Goal: Task Accomplishment & Management: Use online tool/utility

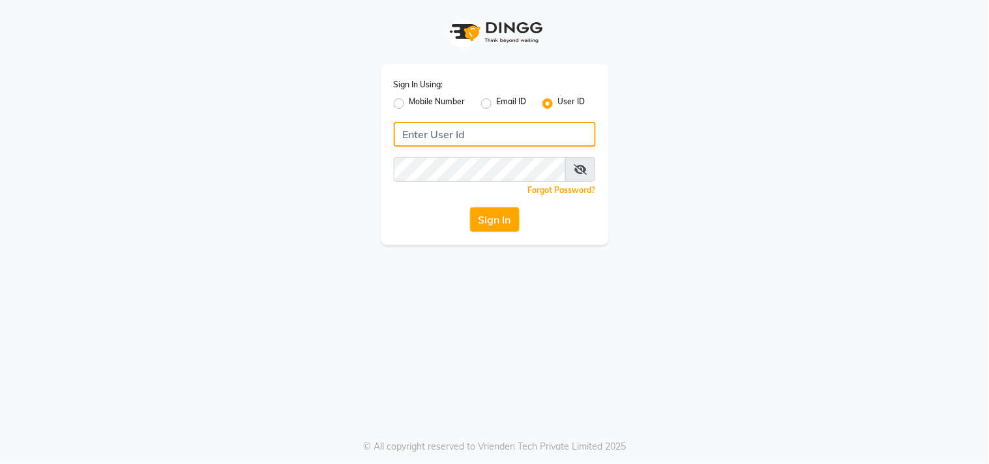
click at [497, 126] on input "Username" at bounding box center [495, 134] width 202 height 25
type input "aura123"
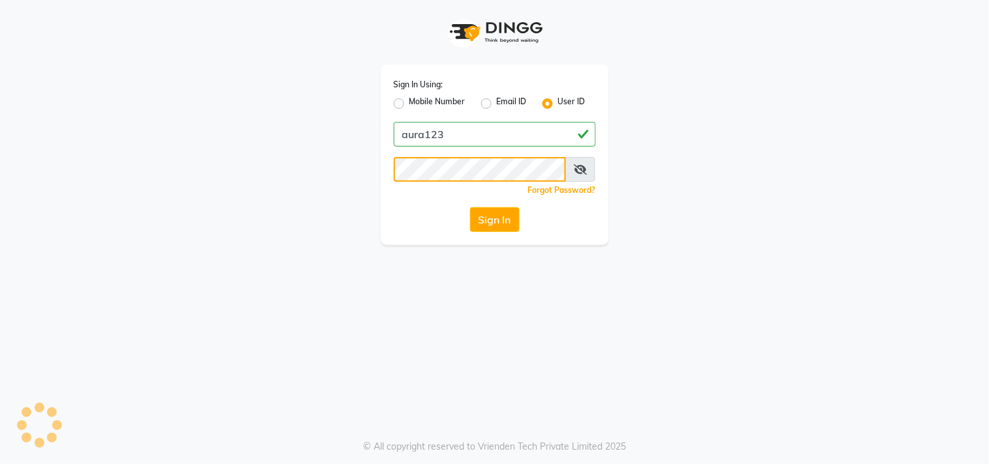
click at [470, 207] on button "Sign In" at bounding box center [495, 219] width 50 height 25
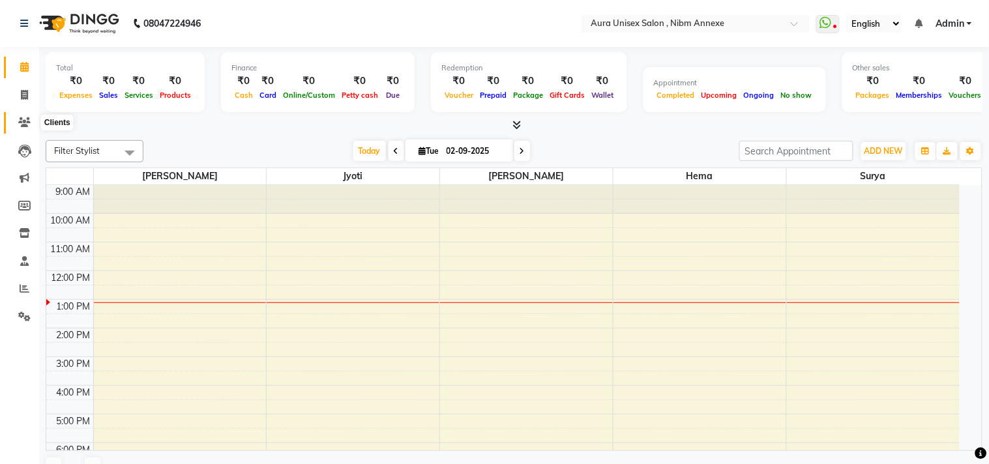
select select "en"
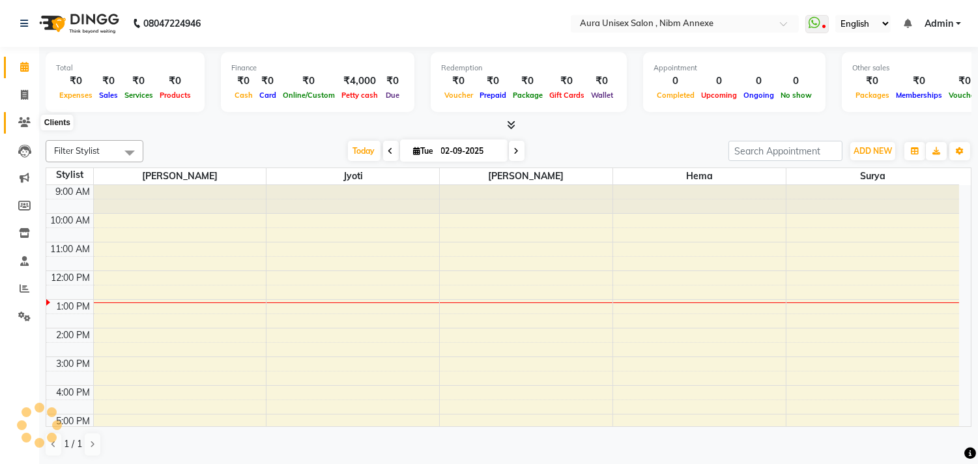
click at [17, 117] on span at bounding box center [24, 122] width 23 height 15
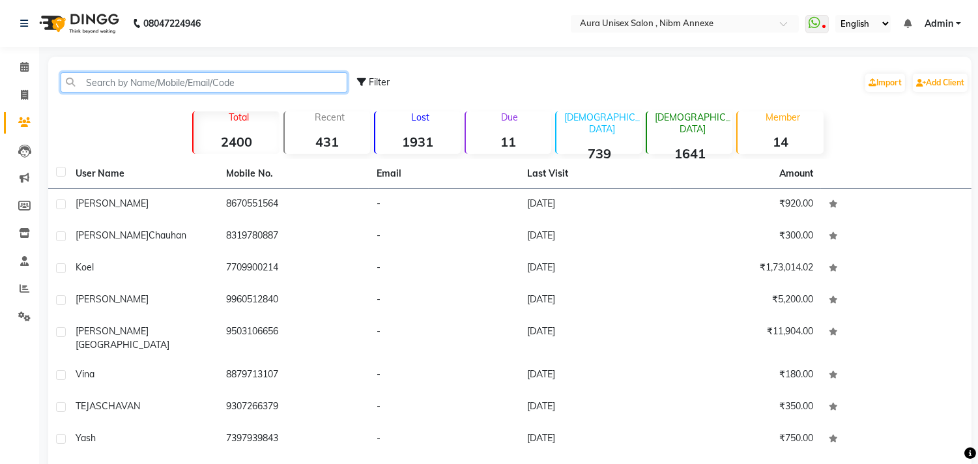
click at [143, 89] on input "text" at bounding box center [204, 82] width 287 height 20
click at [186, 8] on app-home "08047224946 Select Location × Aura Unisex Salon , Nibm Annexe WhatsApp Status ✕…" at bounding box center [489, 288] width 978 height 576
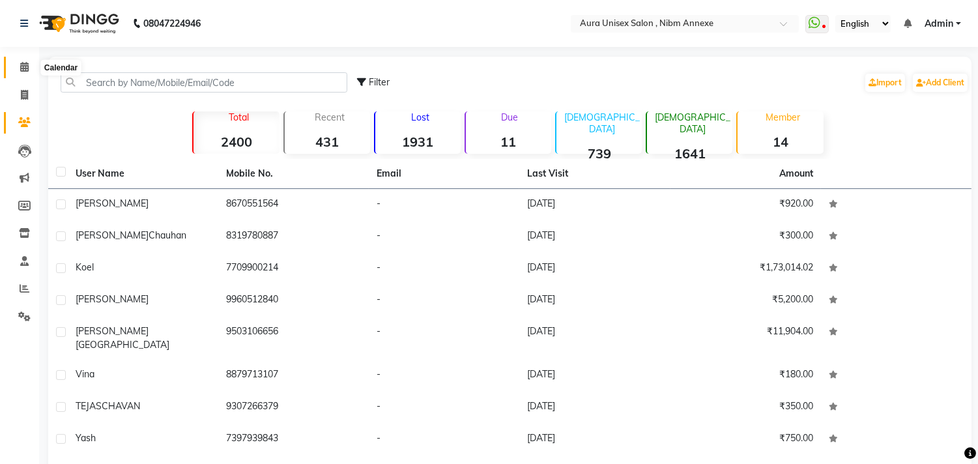
click at [22, 67] on icon at bounding box center [24, 67] width 8 height 10
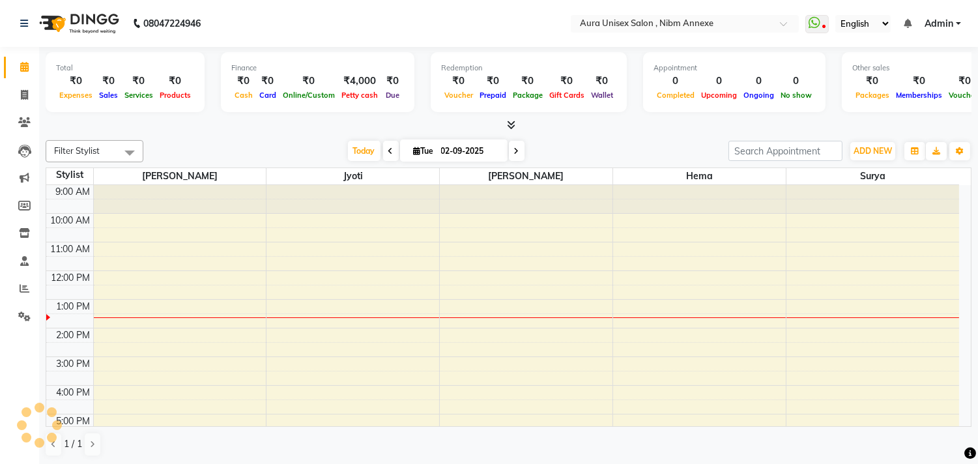
click at [23, 135] on li "Clients" at bounding box center [19, 123] width 39 height 28
click at [29, 121] on icon at bounding box center [24, 122] width 12 height 10
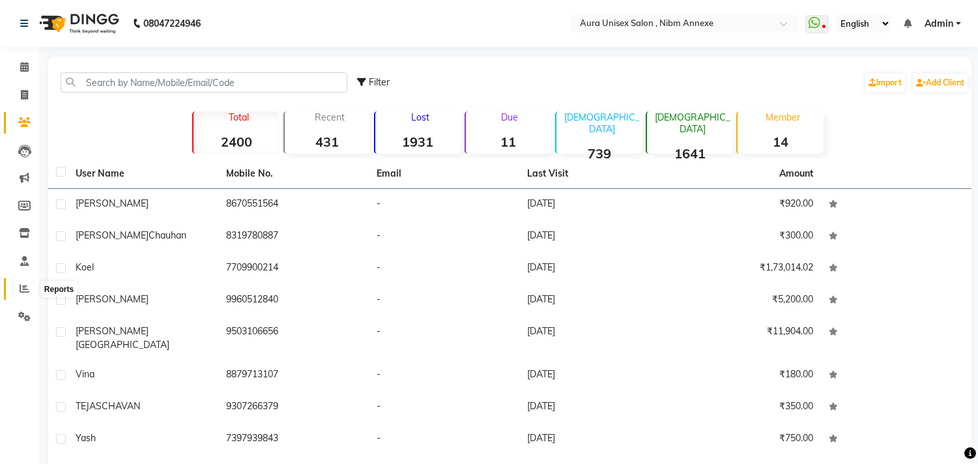
click at [22, 291] on icon at bounding box center [25, 289] width 10 height 10
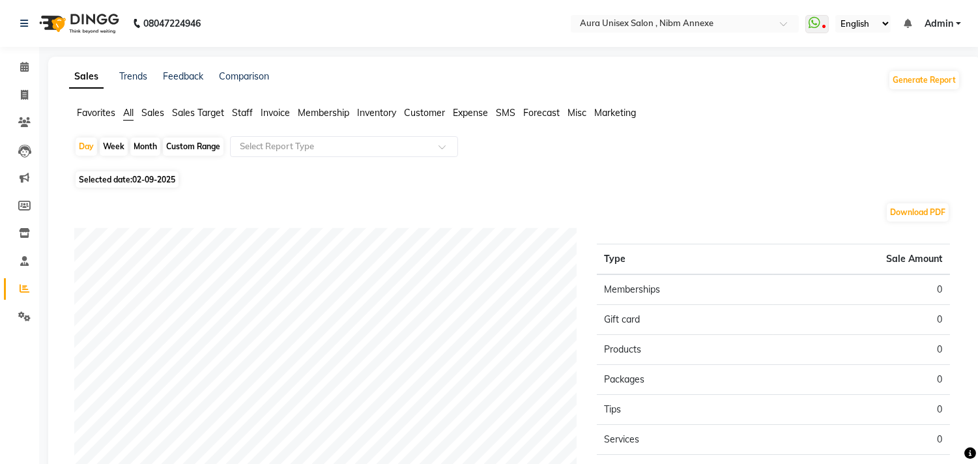
click at [141, 141] on div "Month" at bounding box center [145, 147] width 30 height 18
select select "9"
select select "2025"
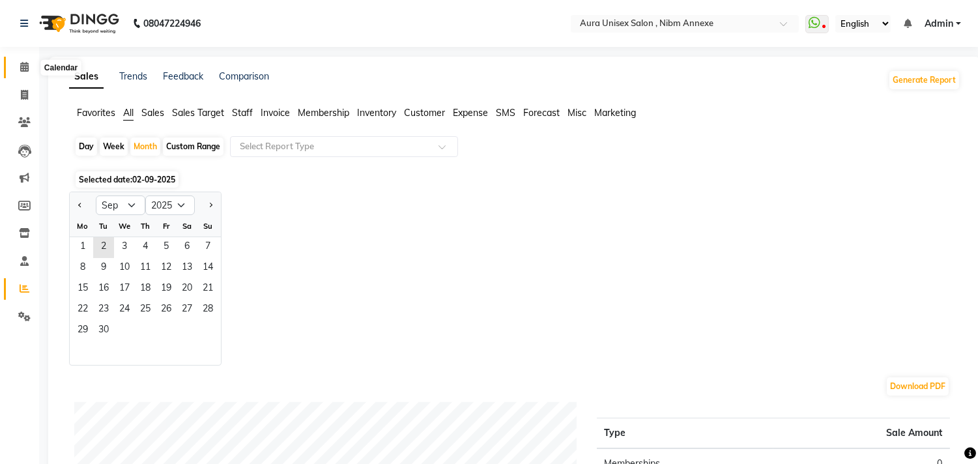
click at [15, 63] on span at bounding box center [24, 67] width 23 height 15
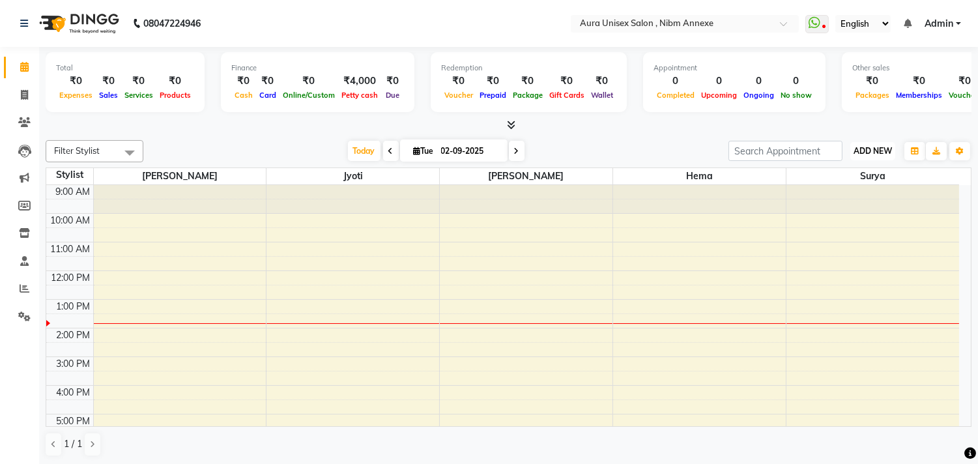
click at [864, 147] on span "ADD NEW" at bounding box center [873, 151] width 38 height 10
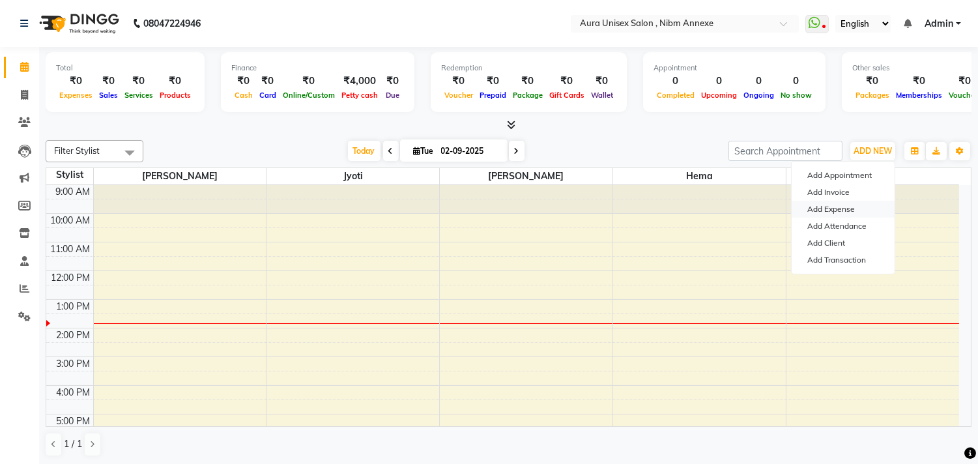
click at [826, 214] on link "Add Expense" at bounding box center [843, 209] width 103 height 17
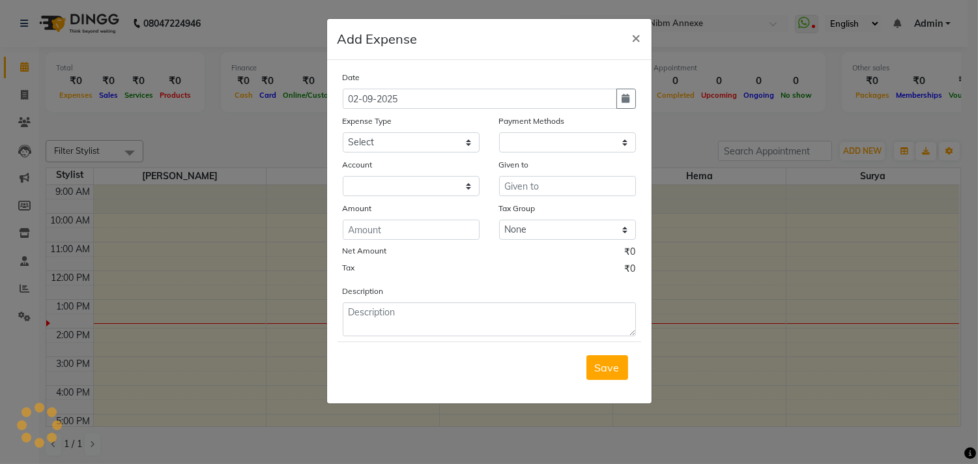
select select "1"
select select "2266"
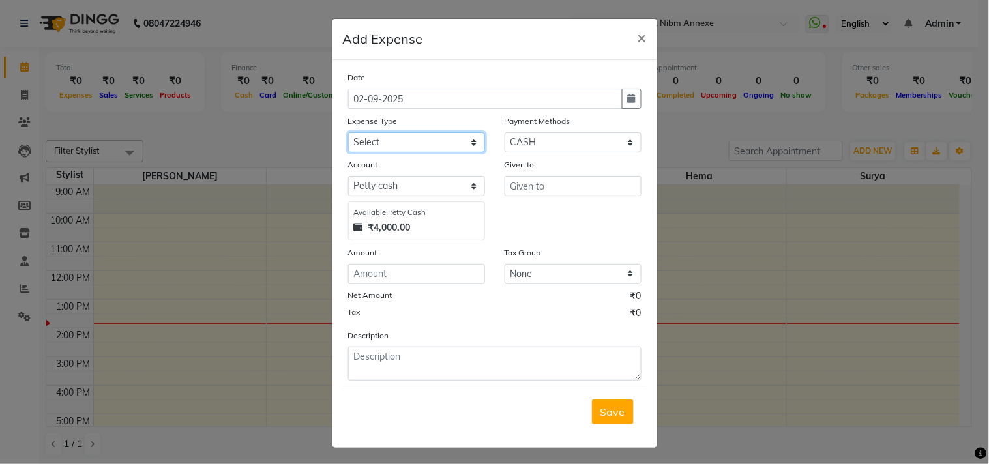
click at [396, 139] on select "Select Aaji Advance Salary Bank charges Car maintenance Cash transfer to bank C…" at bounding box center [416, 142] width 137 height 20
select select "446"
click at [348, 132] on select "Select Aaji Advance Salary Bank charges Car maintenance Cash transfer to bank C…" at bounding box center [416, 142] width 137 height 20
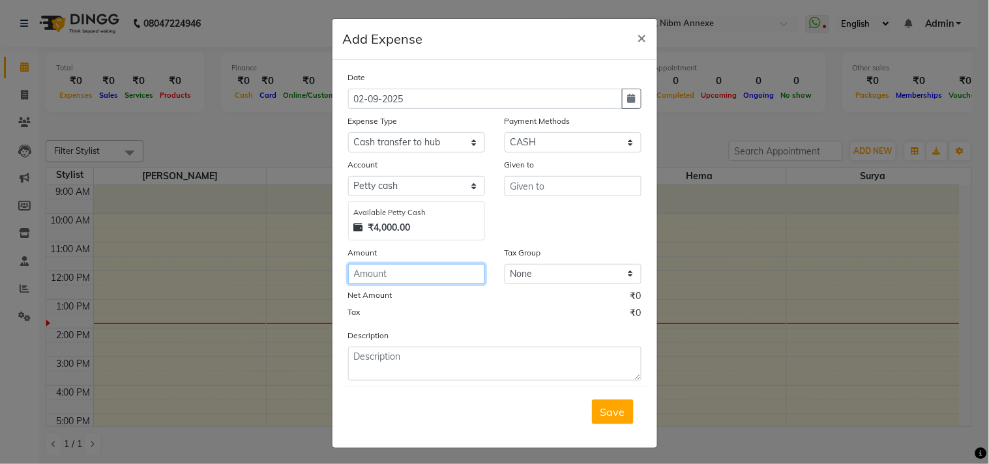
click at [375, 271] on input "number" at bounding box center [416, 274] width 137 height 20
type input "3650"
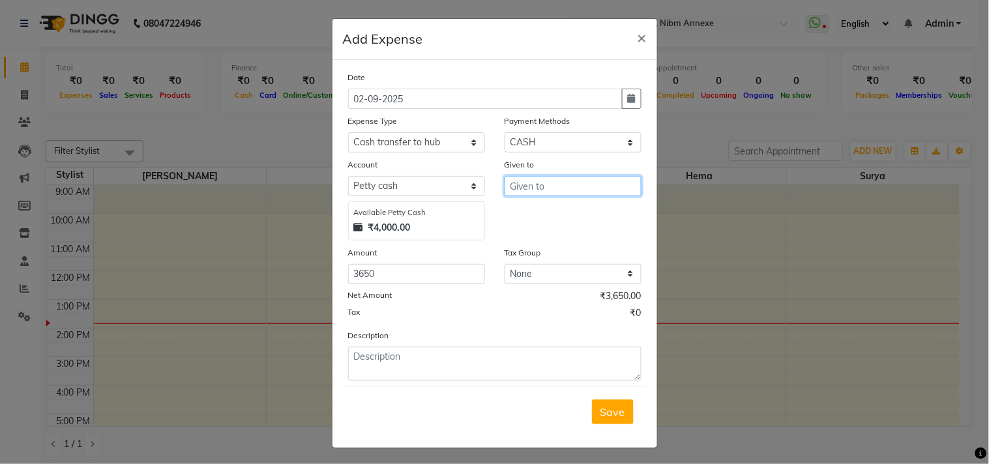
click at [536, 194] on input "text" at bounding box center [573, 186] width 137 height 20
click at [544, 213] on ngb-highlight "J asleen" at bounding box center [538, 213] width 36 height 13
type input "[PERSON_NAME]"
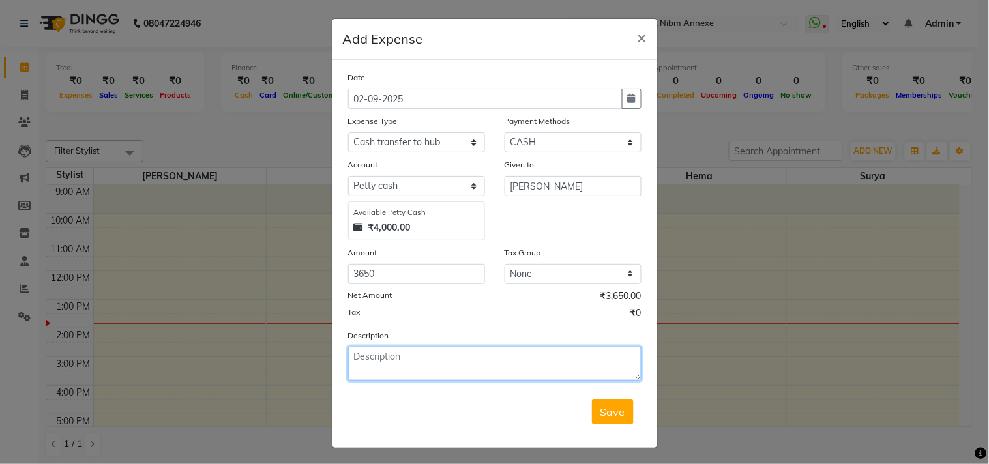
click at [460, 362] on textarea at bounding box center [494, 364] width 293 height 34
type textarea "home"
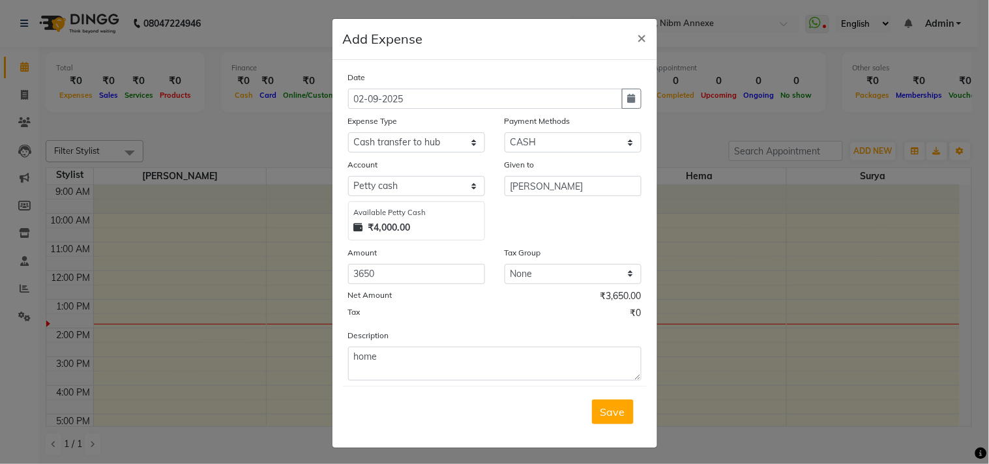
click at [616, 418] on span "Save" at bounding box center [612, 411] width 25 height 13
